Goal: Task Accomplishment & Management: Manage account settings

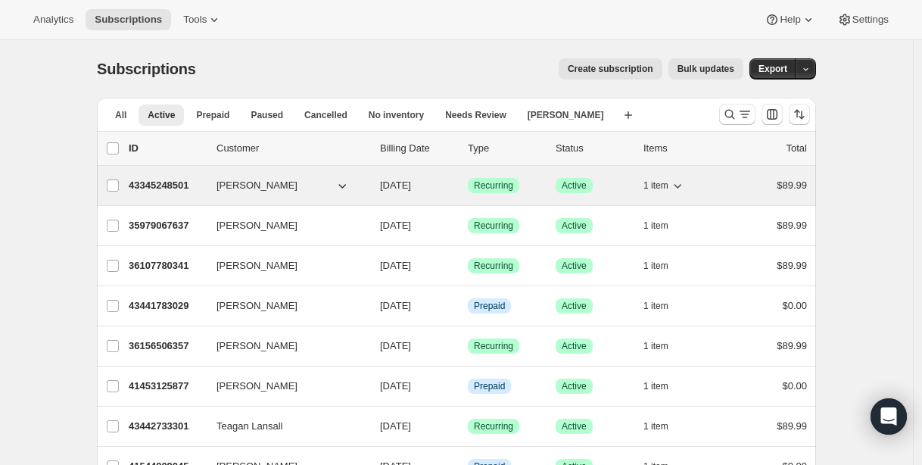
click at [169, 185] on p "43345248501" at bounding box center [167, 185] width 76 height 15
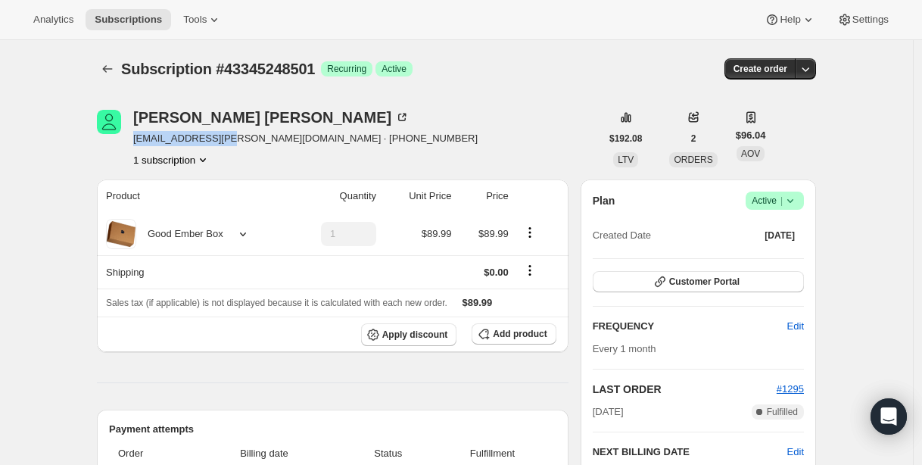
drag, startPoint x: 138, startPoint y: 139, endPoint x: 226, endPoint y: 143, distance: 88.7
click at [226, 143] on span "[EMAIL_ADDRESS][PERSON_NAME][DOMAIN_NAME] · [PHONE_NUMBER]" at bounding box center [305, 138] width 344 height 15
copy span "[EMAIL_ADDRESS][PERSON_NAME][DOMAIN_NAME]"
click at [112, 63] on icon "Subscriptions" at bounding box center [107, 68] width 15 height 15
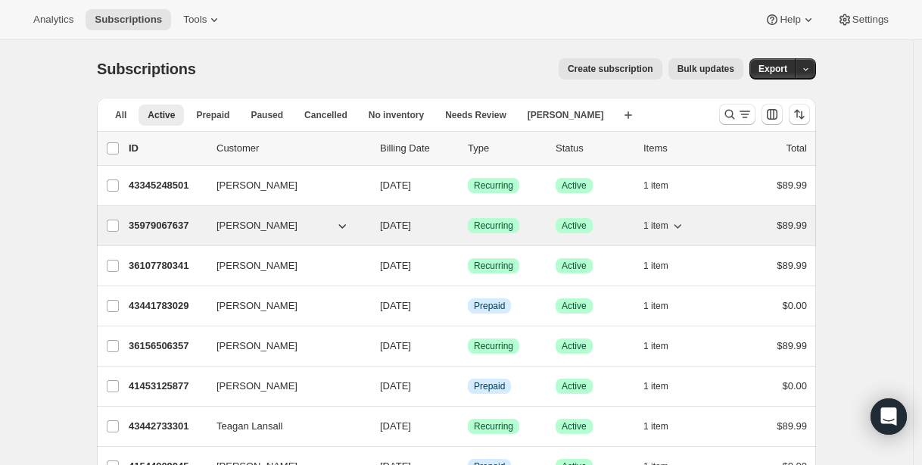
click at [179, 229] on p "35979067637" at bounding box center [167, 225] width 76 height 15
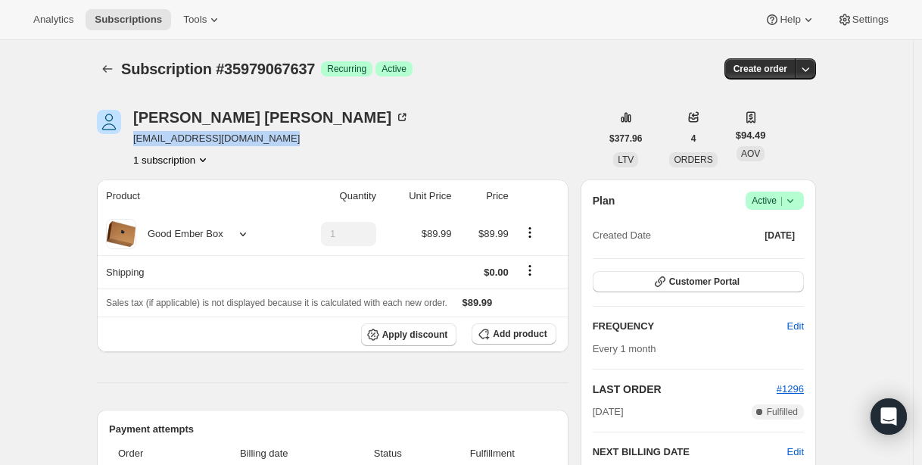
drag, startPoint x: 139, startPoint y: 139, endPoint x: 319, endPoint y: 141, distance: 180.1
click at [319, 141] on div "[PERSON_NAME] [EMAIL_ADDRESS][DOMAIN_NAME] 1 subscription" at bounding box center [348, 139] width 503 height 58
copy span "[EMAIL_ADDRESS][DOMAIN_NAME]"
